Goal: Use online tool/utility: Utilize a website feature to perform a specific function

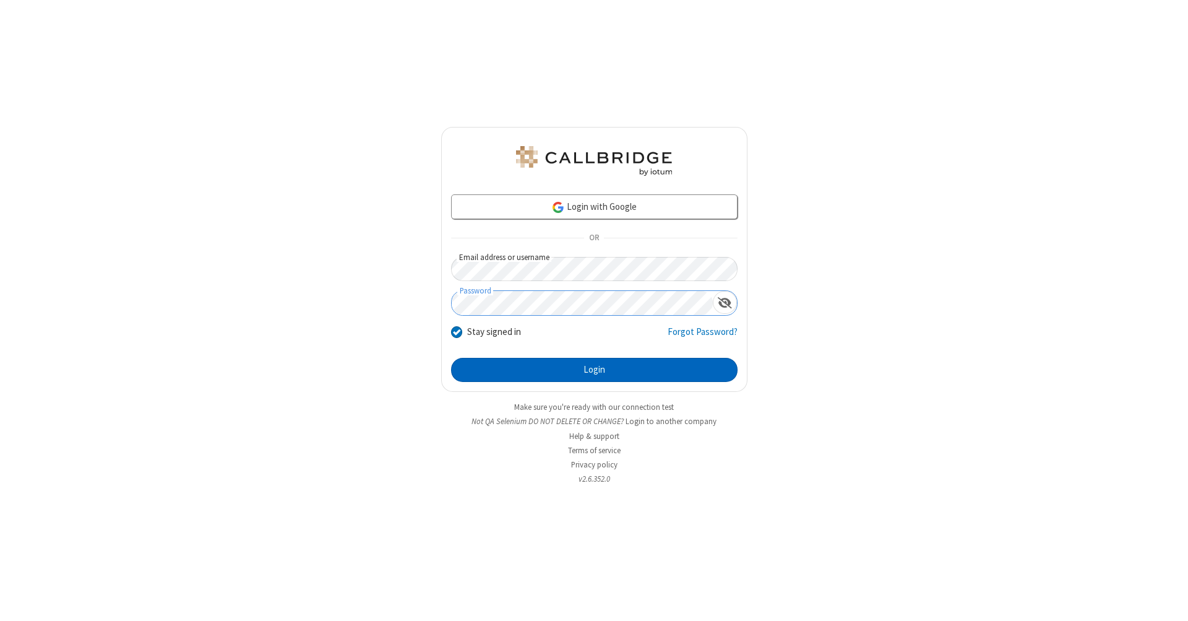
click at [594, 370] on button "Login" at bounding box center [594, 370] width 287 height 25
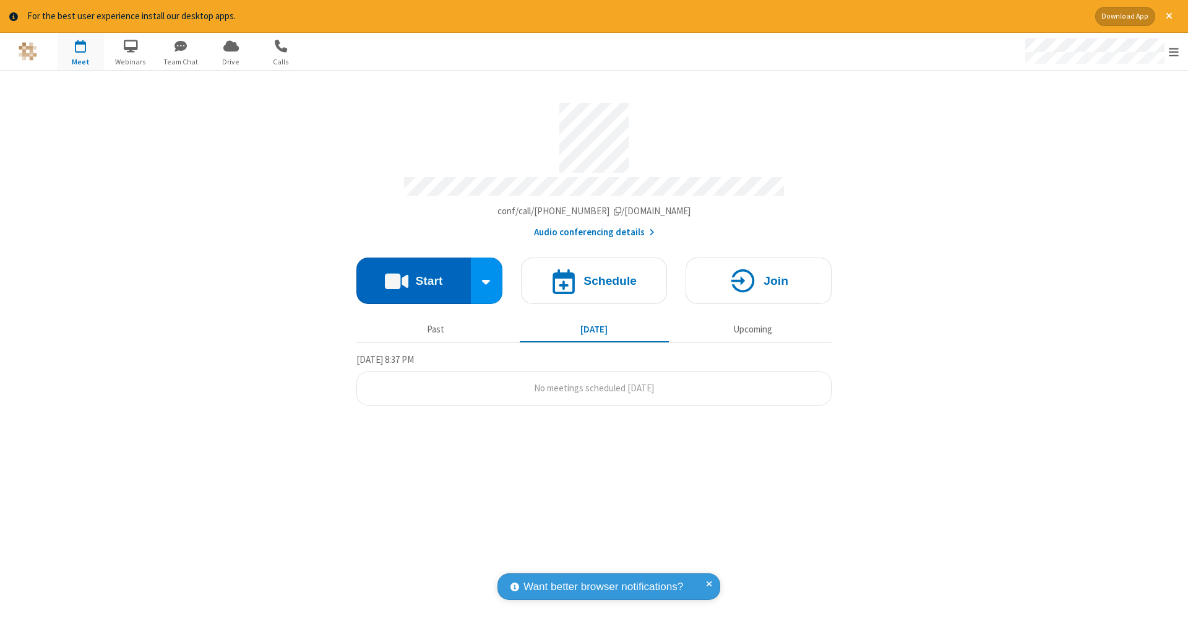
click at [413, 274] on button "Start" at bounding box center [414, 280] width 115 height 46
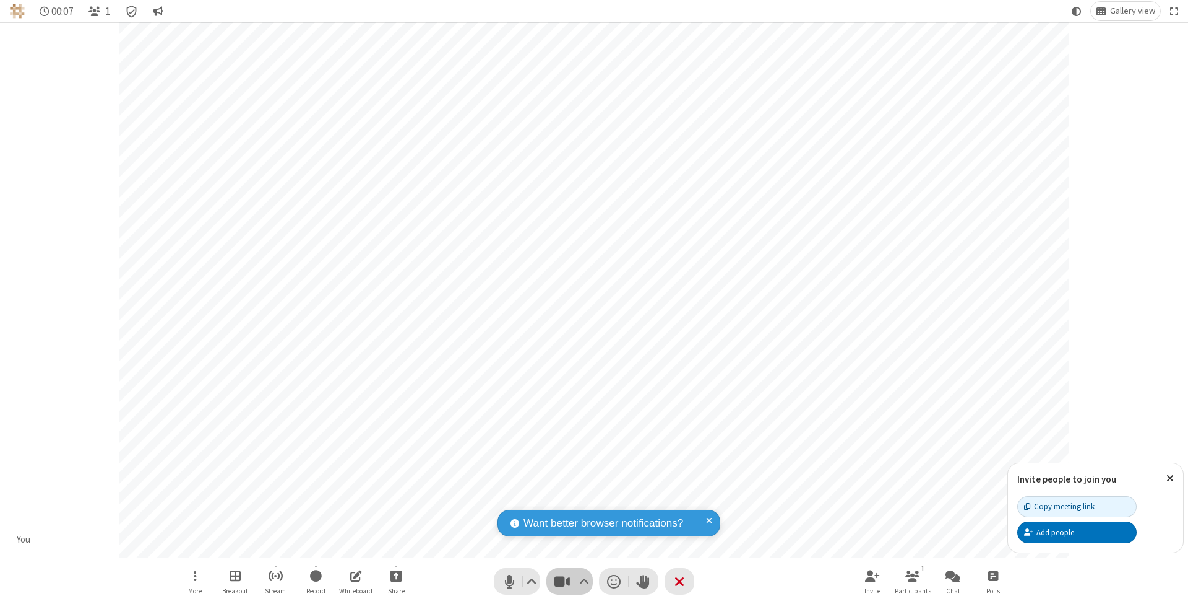
click at [562, 581] on span "Stop video (⌘+Shift+V)" at bounding box center [562, 581] width 19 height 18
click at [562, 581] on span "Start video (⌘+Shift+V)" at bounding box center [562, 581] width 19 height 18
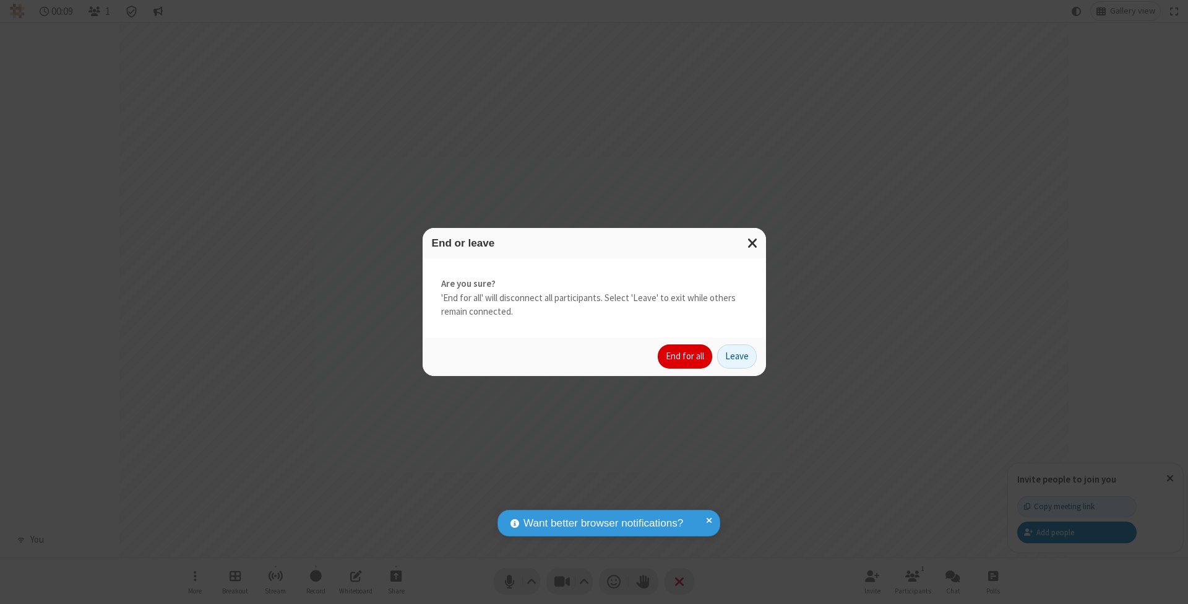
click at [686, 355] on button "End for all" at bounding box center [685, 356] width 54 height 25
